Goal: Transaction & Acquisition: Purchase product/service

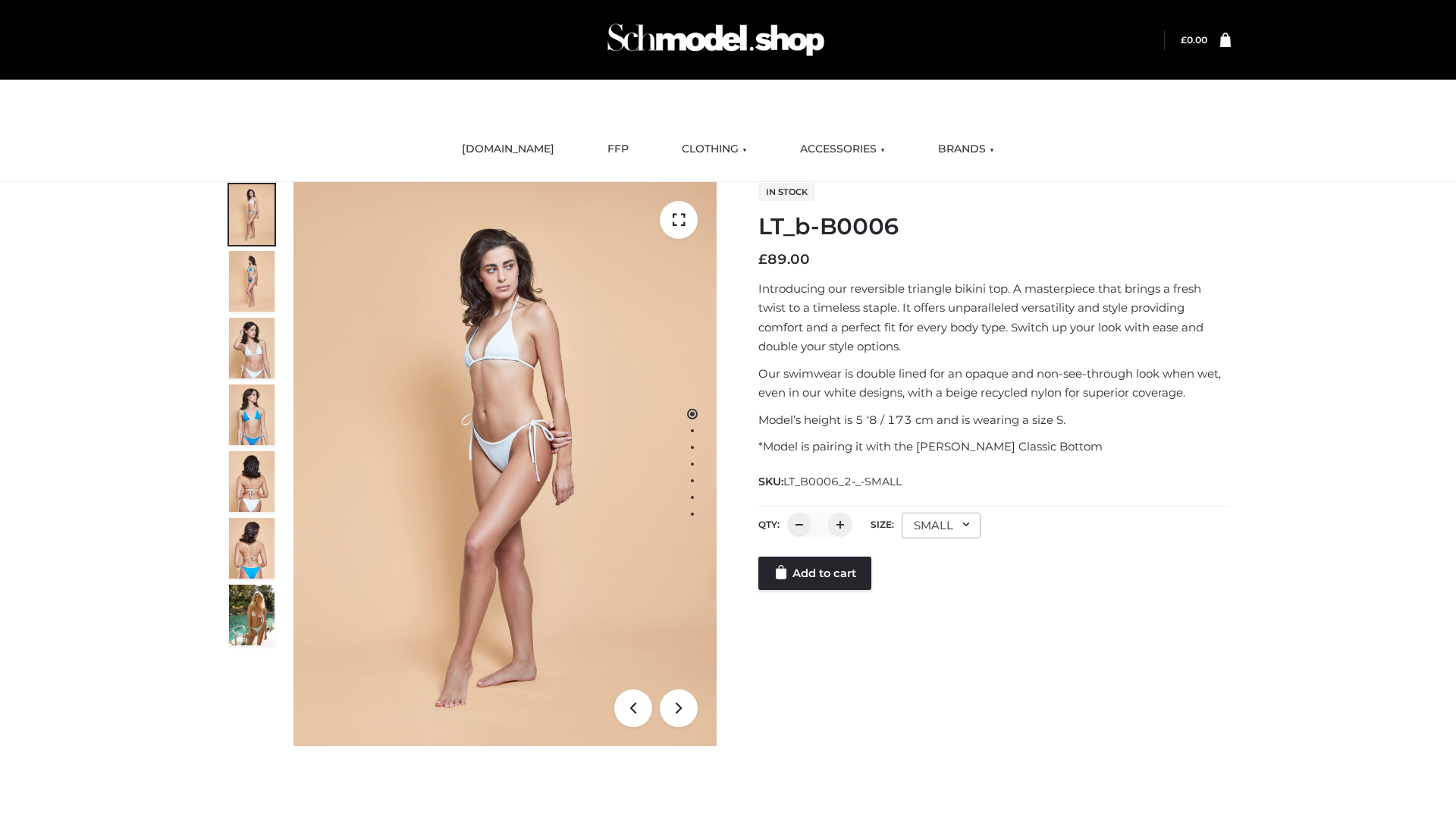
click at [816, 589] on link "Add to cart" at bounding box center [814, 572] width 113 height 33
